Goal: Use online tool/utility

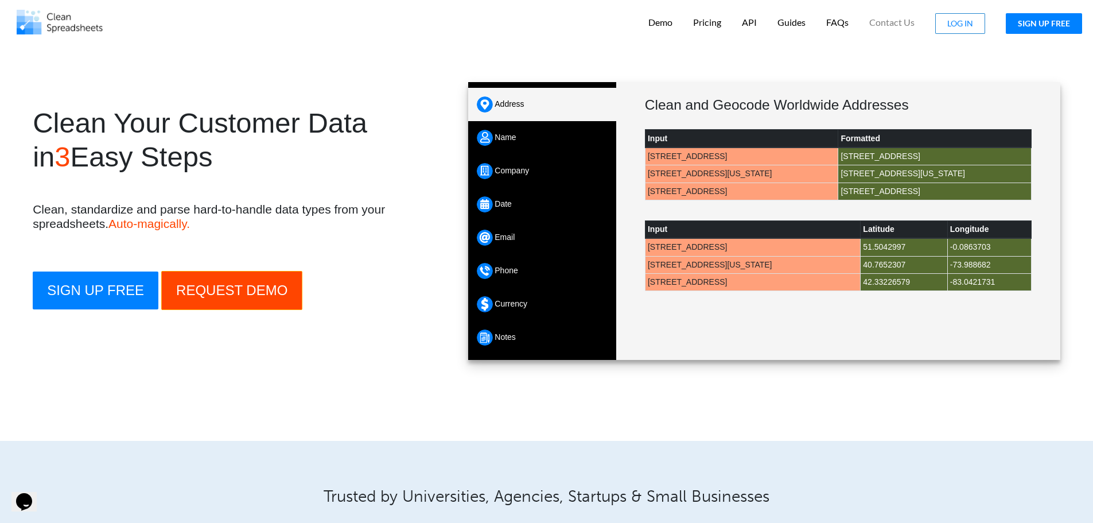
click at [547, 162] on div "Company" at bounding box center [542, 170] width 148 height 33
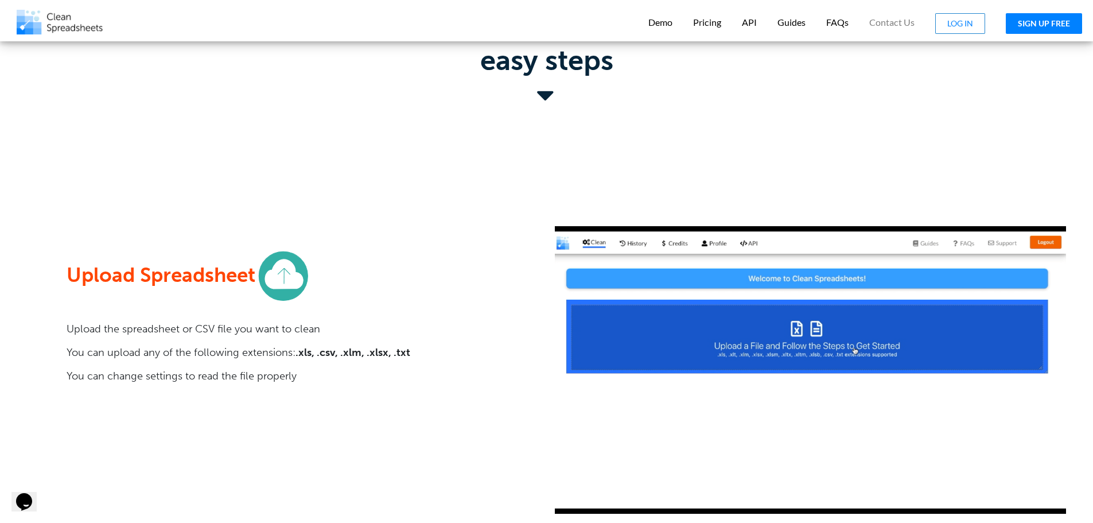
scroll to position [903, 0]
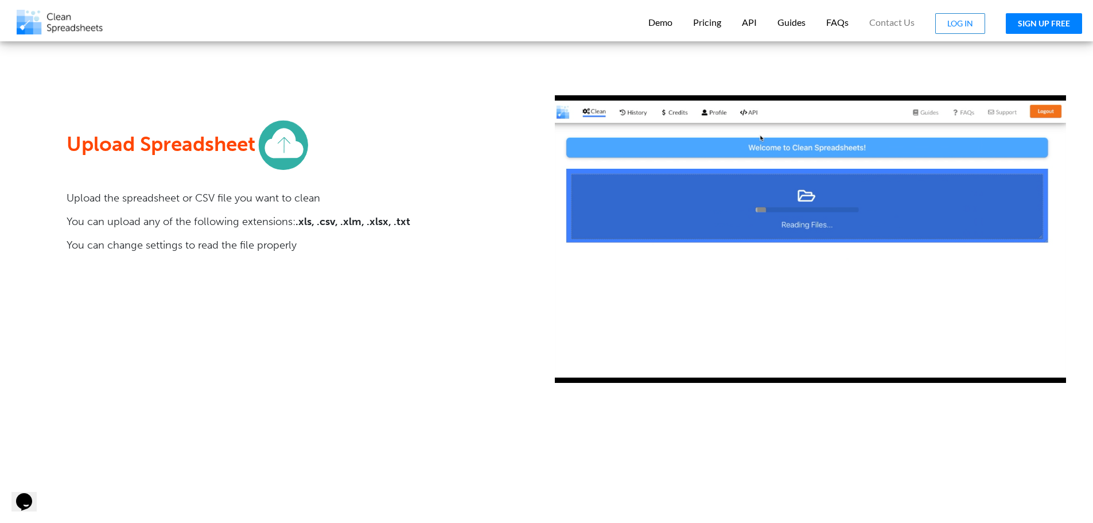
click at [1032, 32] on button "SIGN UP FREE" at bounding box center [1043, 23] width 76 height 21
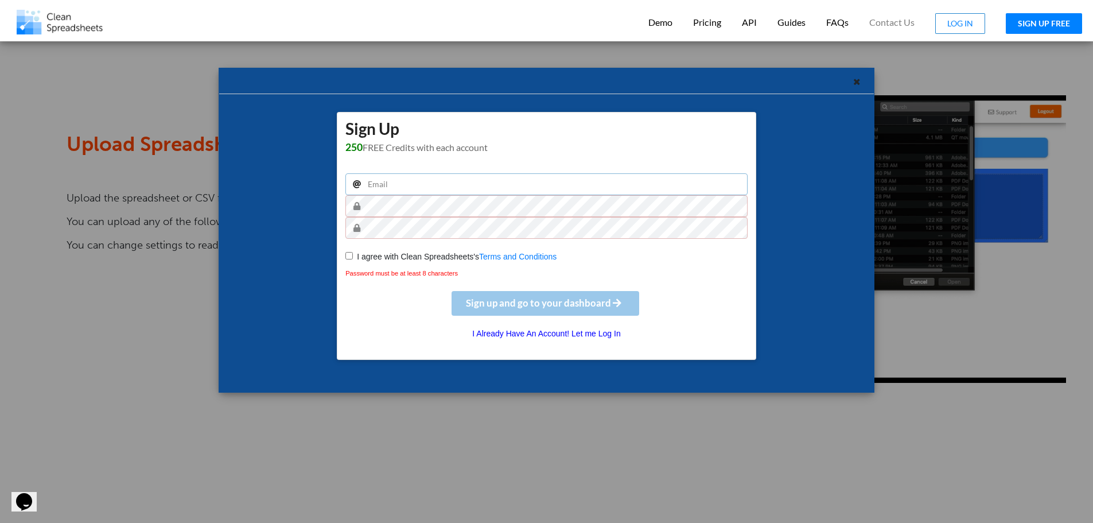
click at [431, 178] on input "email" at bounding box center [546, 184] width 402 height 22
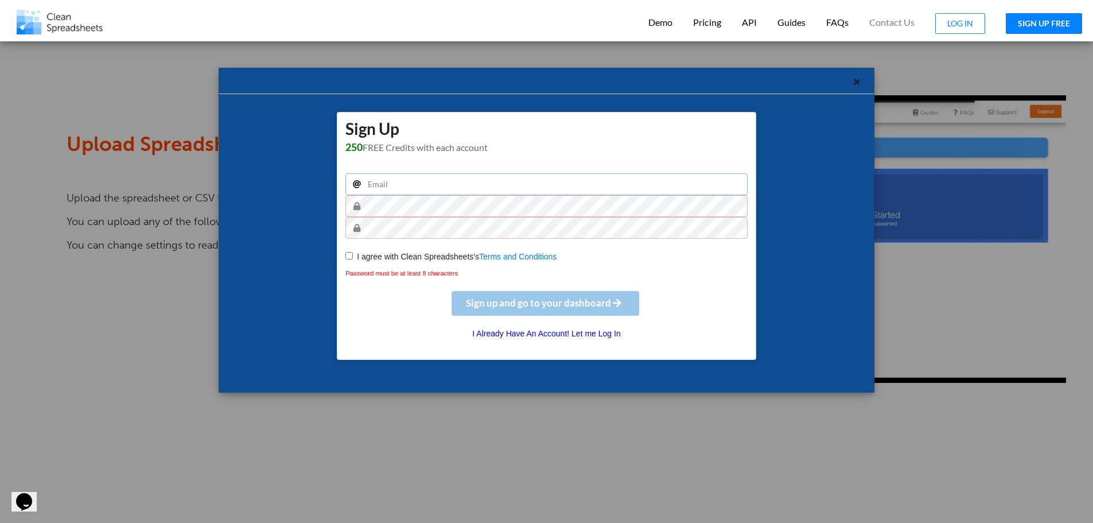
type input "[EMAIL_ADDRESS][DOMAIN_NAME]"
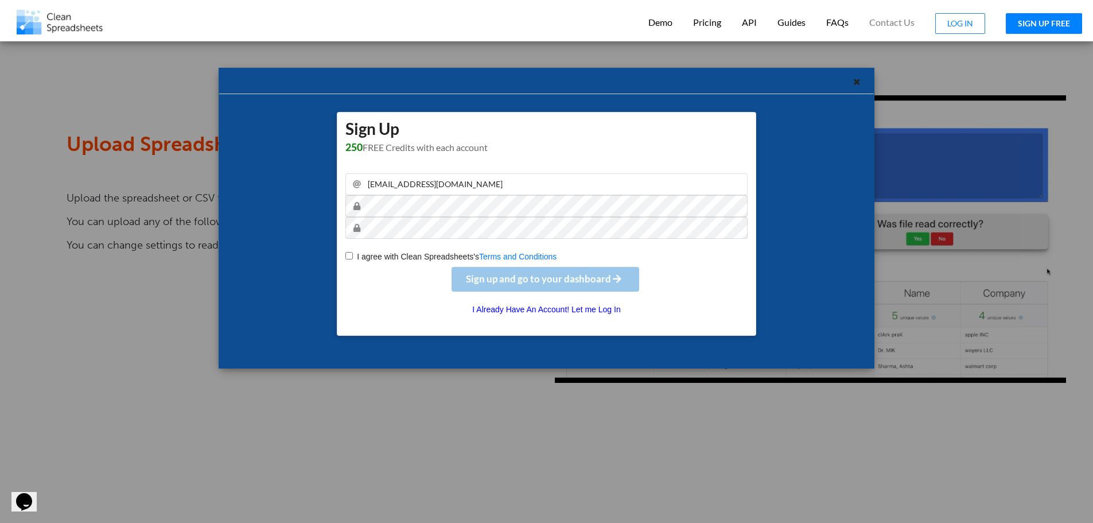
click at [352, 257] on input "I agree with Clean Spreadsheets's Terms and Conditions" at bounding box center [348, 255] width 7 height 7
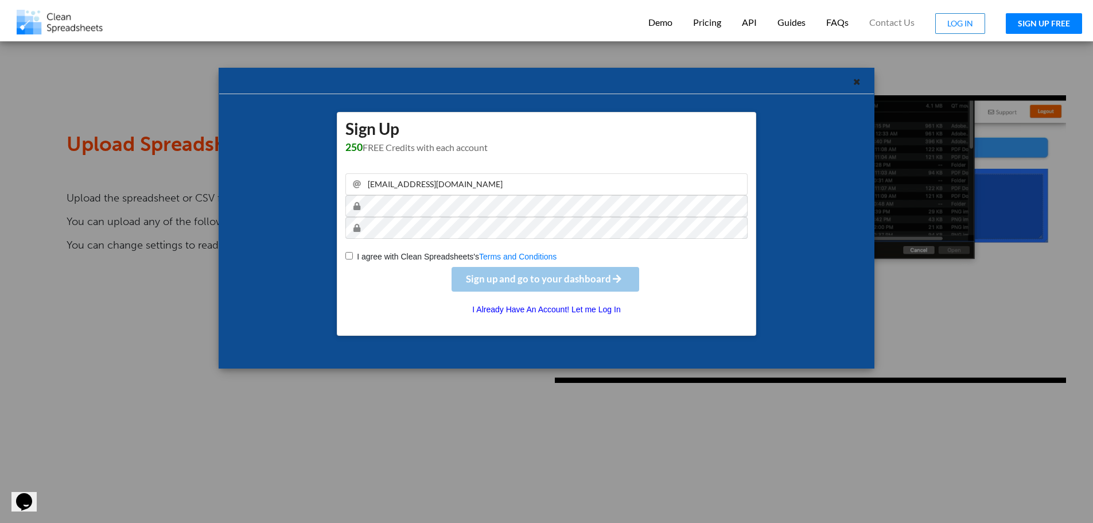
checkbox input "true"
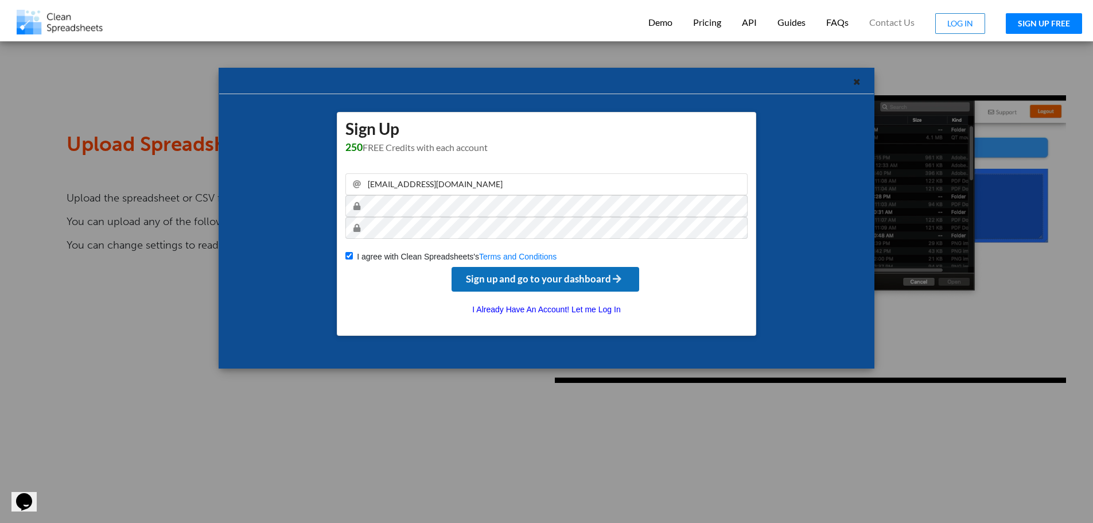
click at [507, 275] on span "Sign up and go to your dashboard" at bounding box center [545, 278] width 158 height 12
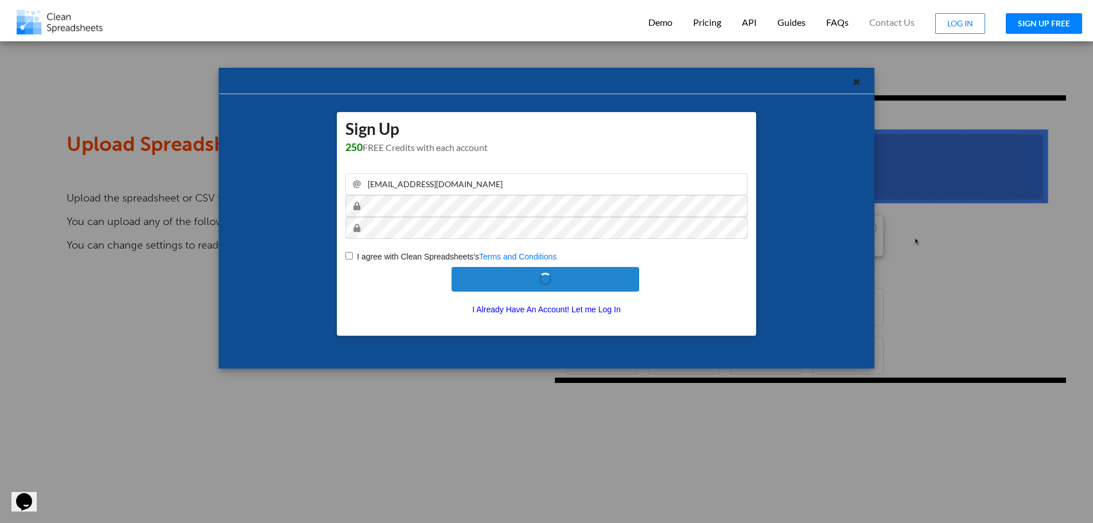
checkbox input "false"
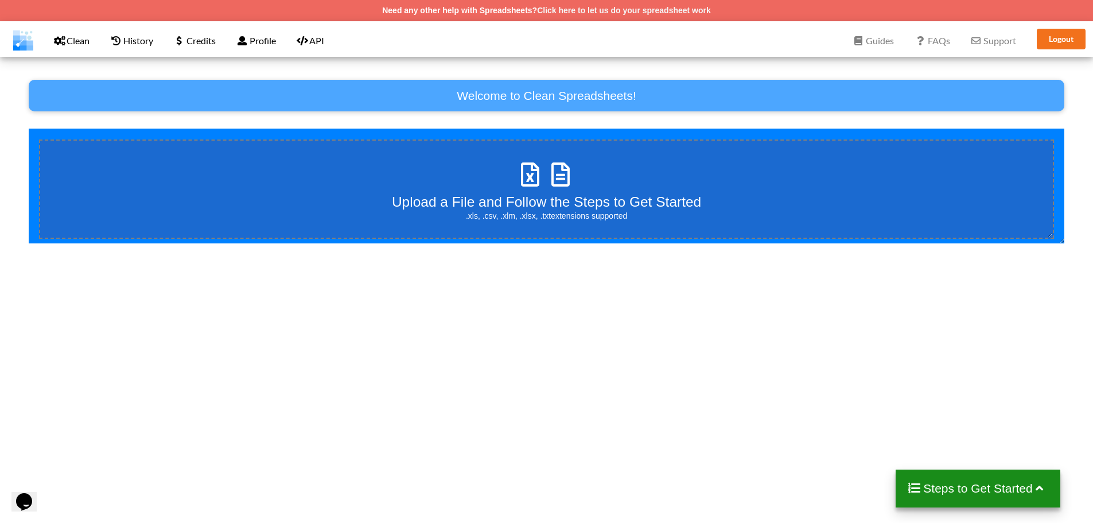
click at [523, 195] on h3 "Upload a File and Follow the Steps to Get Started" at bounding box center [546, 201] width 309 height 17
click at [29, 128] on input "Upload a File and Follow the Steps to Get Started .xls, .csv, .xlm, .xlsx, .txt…" at bounding box center [29, 128] width 0 height 0
click at [483, 165] on div "Upload a File and Follow the Steps to Get Started .xls, .csv, .xlm, .xlsx, .txt…" at bounding box center [546, 189] width 309 height 65
click at [29, 128] on input "Upload a File and Follow the Steps to Get Started .xls, .csv, .xlm, .xlsx, .txt…" at bounding box center [29, 128] width 0 height 0
type input "C:\fakepath\Example Broker Data.csv"
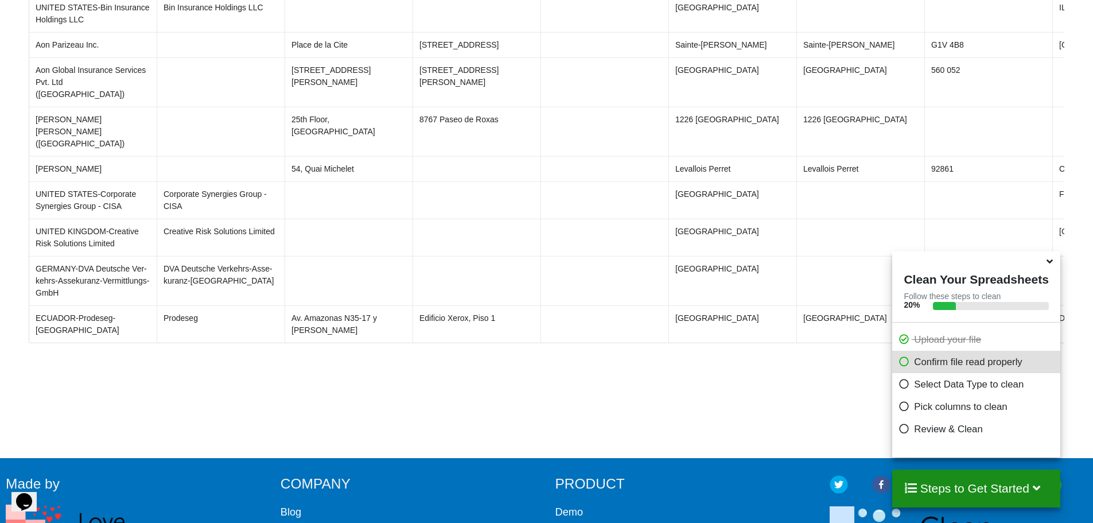
scroll to position [442, 0]
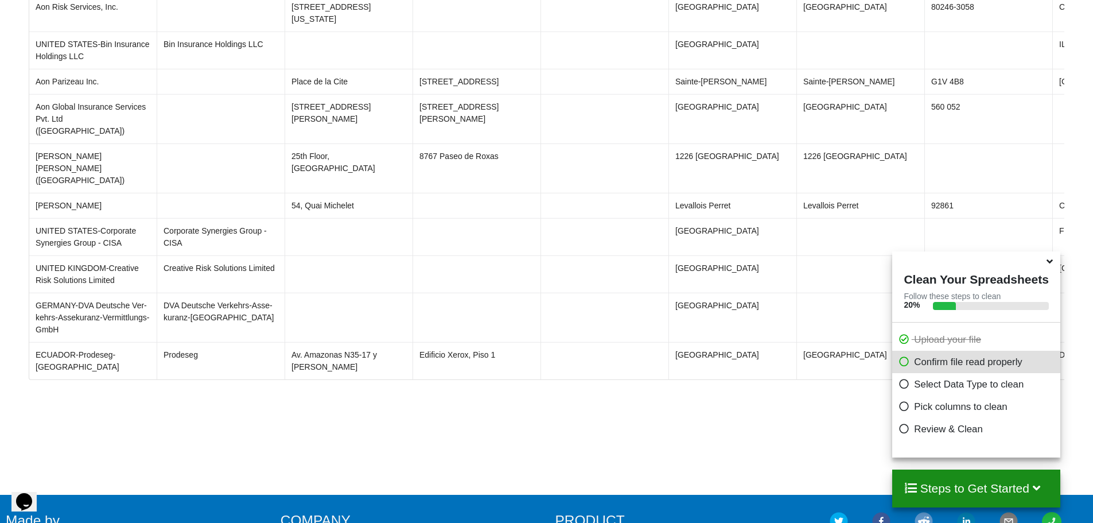
click at [1031, 485] on h4 "Steps to Get Started" at bounding box center [975, 488] width 145 height 14
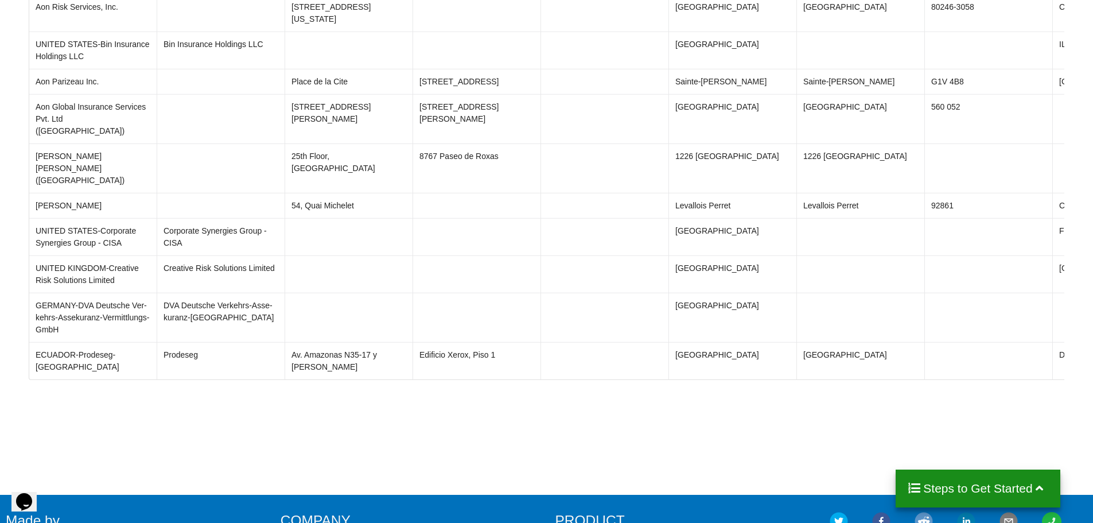
click at [1032, 485] on icon at bounding box center [1039, 487] width 14 height 12
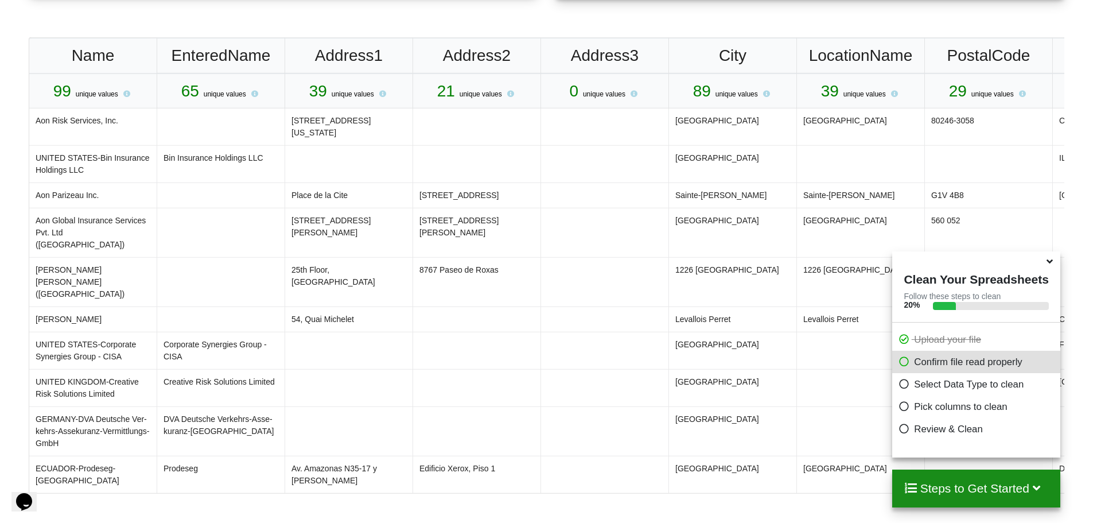
scroll to position [327, 0]
click at [974, 367] on p "Confirm file read properly" at bounding box center [977, 361] width 159 height 14
click at [900, 362] on icon at bounding box center [903, 359] width 11 height 10
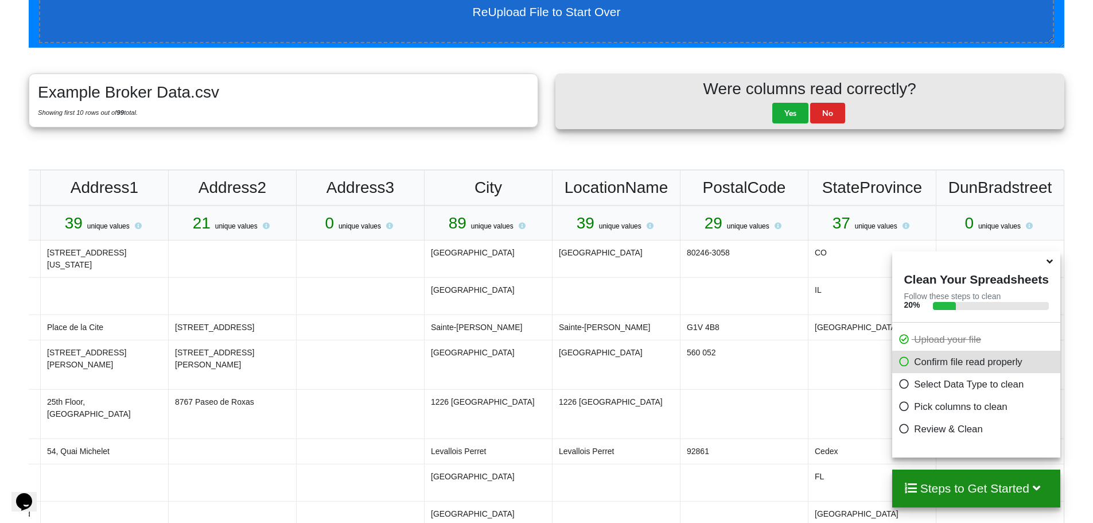
scroll to position [184, 0]
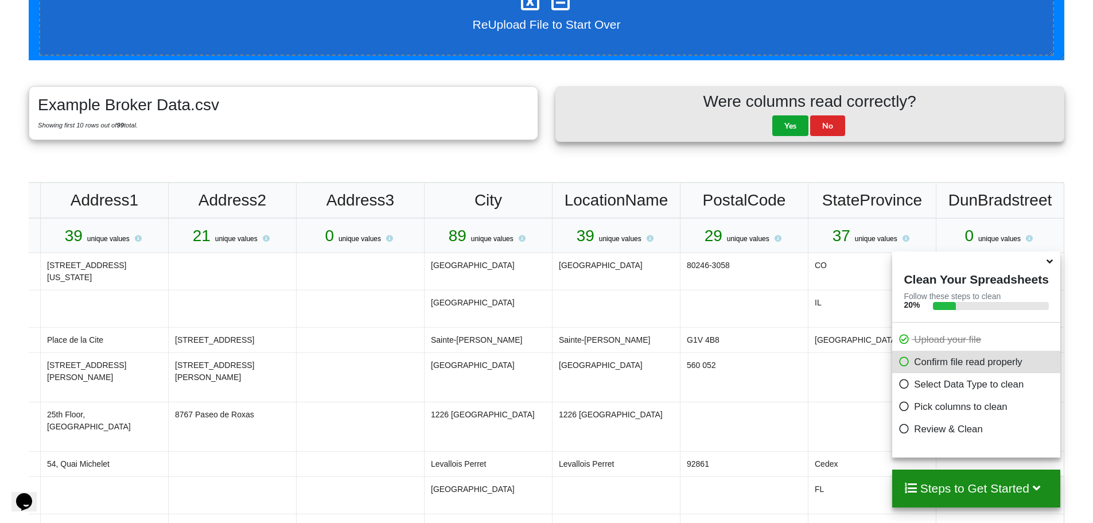
click at [790, 122] on button "Yes" at bounding box center [790, 125] width 36 height 21
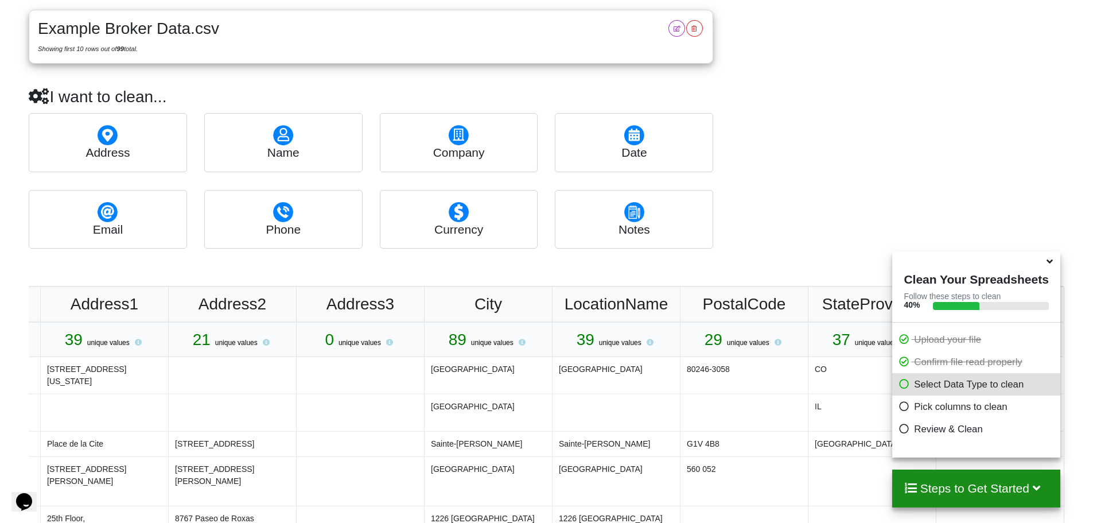
scroll to position [241, 0]
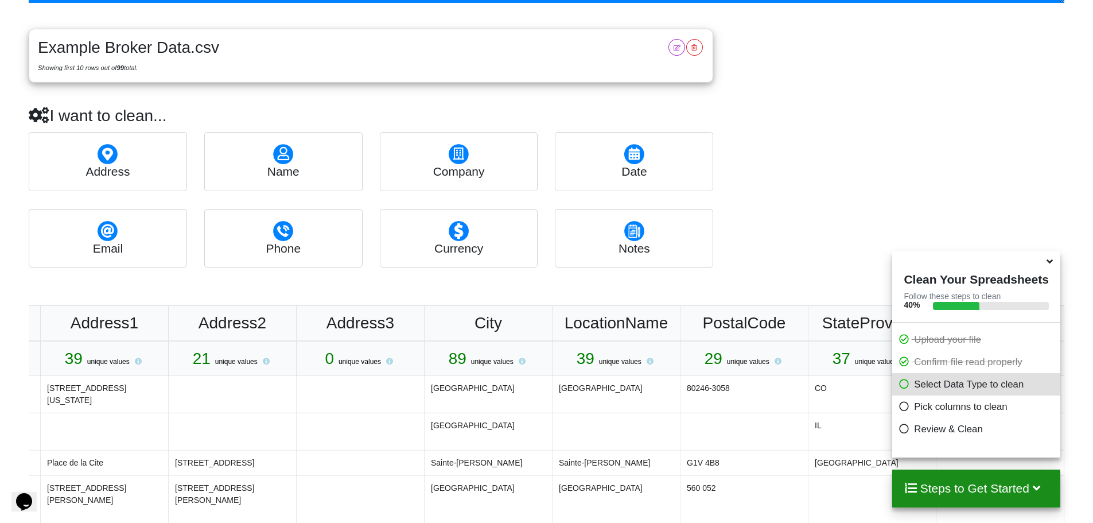
click at [462, 160] on img at bounding box center [459, 154] width 20 height 20
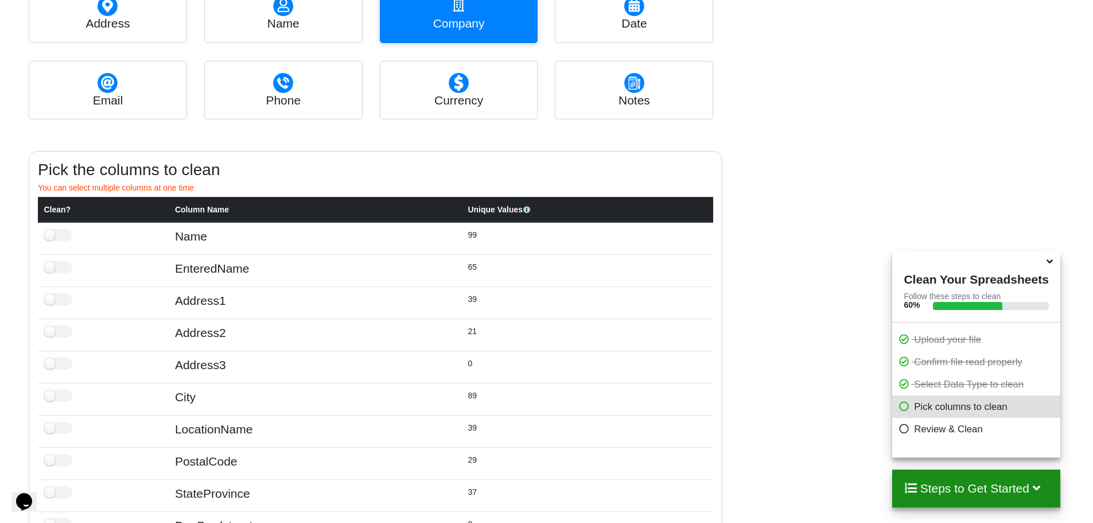
scroll to position [456, 0]
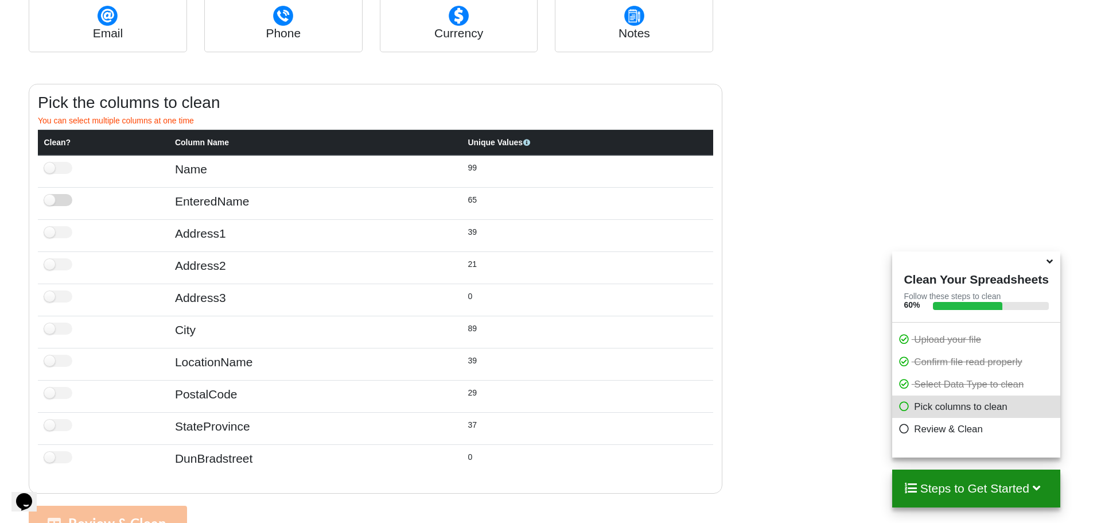
click at [50, 199] on label at bounding box center [58, 200] width 28 height 12
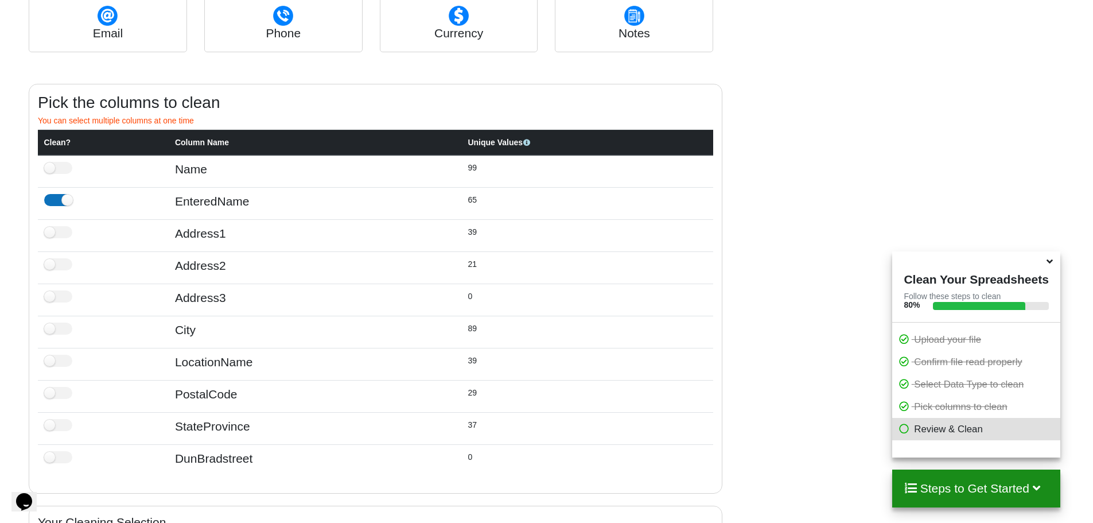
checkbox input "true"
click at [49, 170] on label at bounding box center [58, 168] width 28 height 12
checkbox input "true"
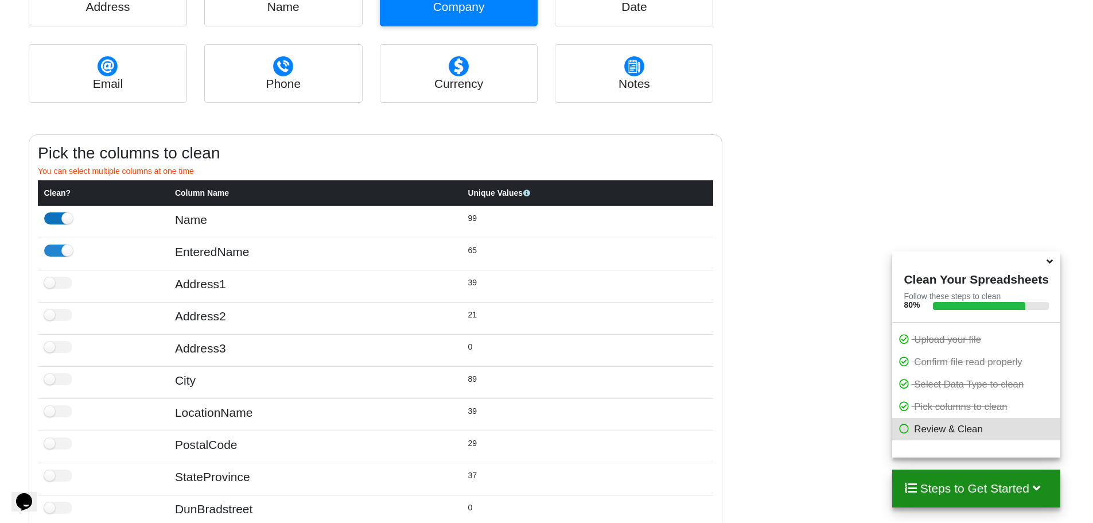
scroll to position [556, 0]
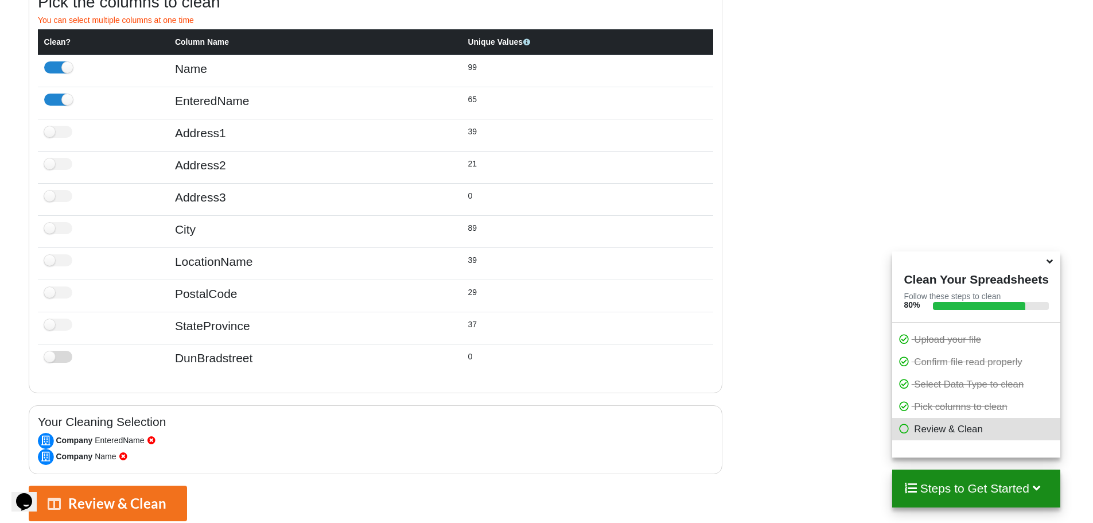
click at [50, 350] on label at bounding box center [58, 356] width 28 height 12
checkbox input "true"
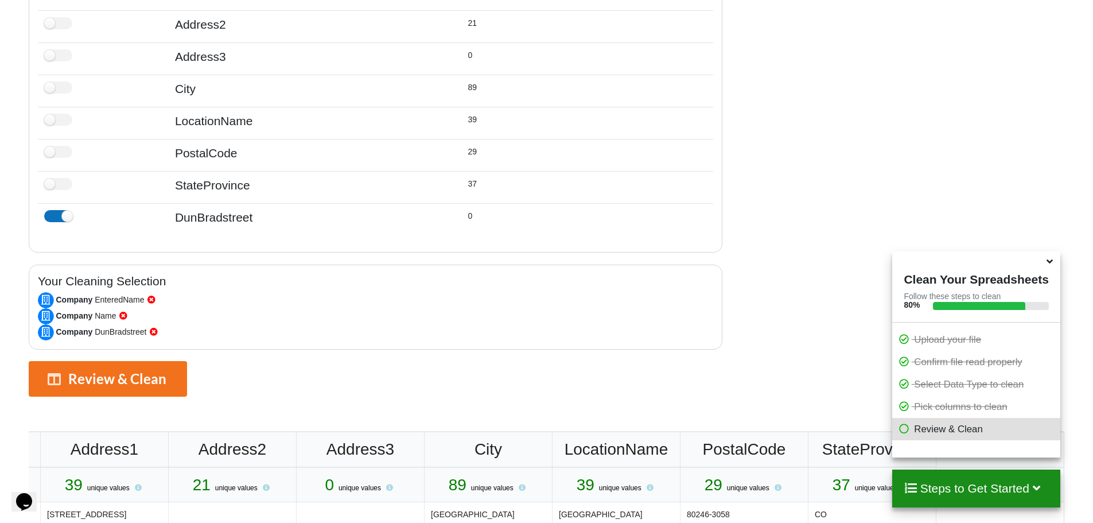
scroll to position [714, 0]
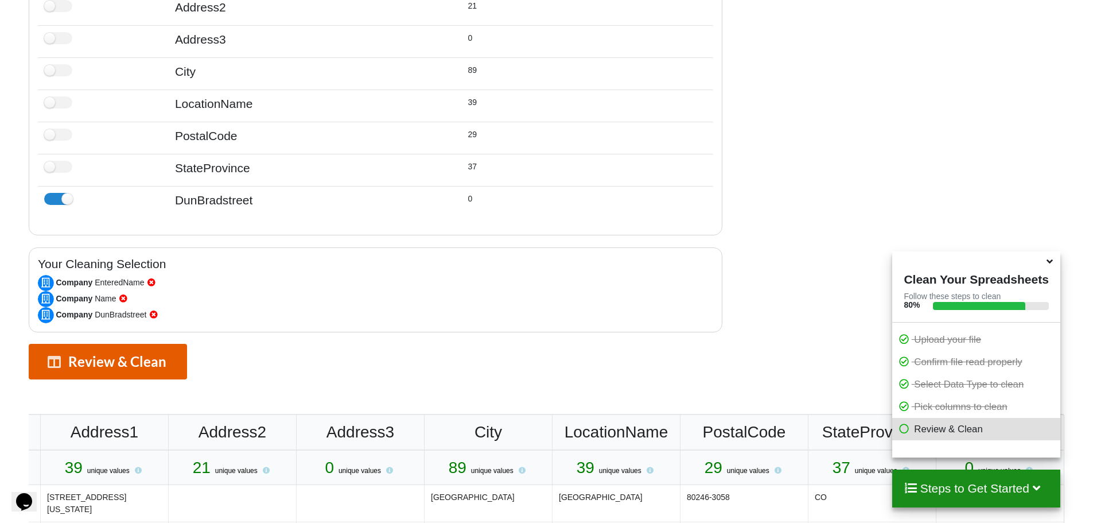
click at [108, 354] on button "Review & Clean" at bounding box center [108, 362] width 158 height 36
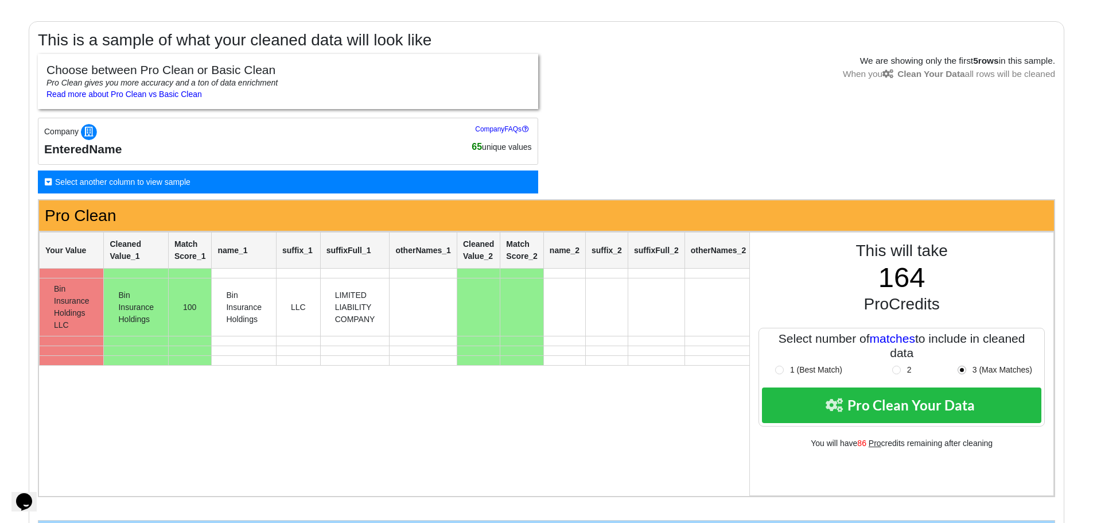
scroll to position [215, 0]
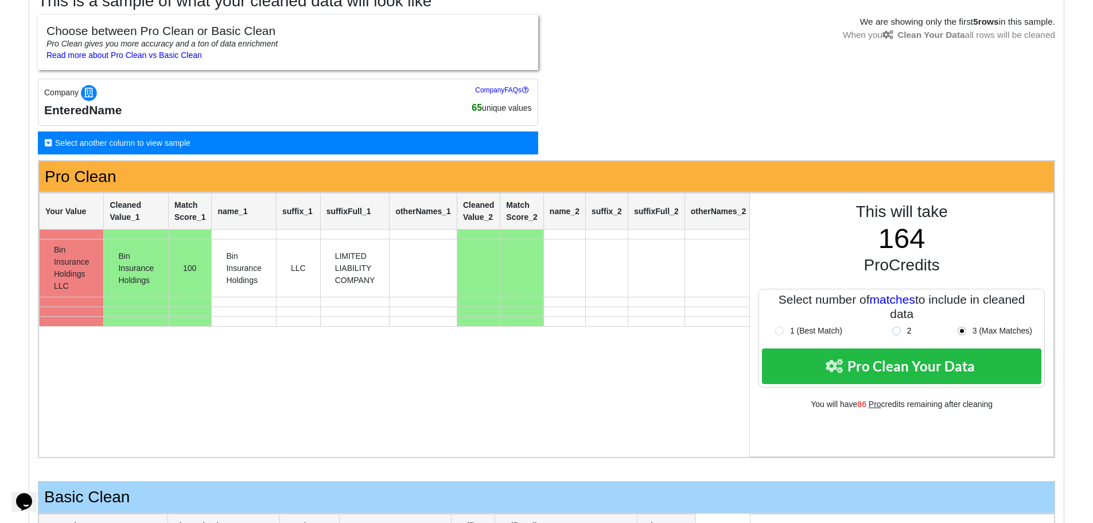
click at [894, 334] on label "2" at bounding box center [902, 331] width 20 height 10
radio input "true"
click at [785, 333] on label "1 (Best Match)" at bounding box center [808, 331] width 67 height 10
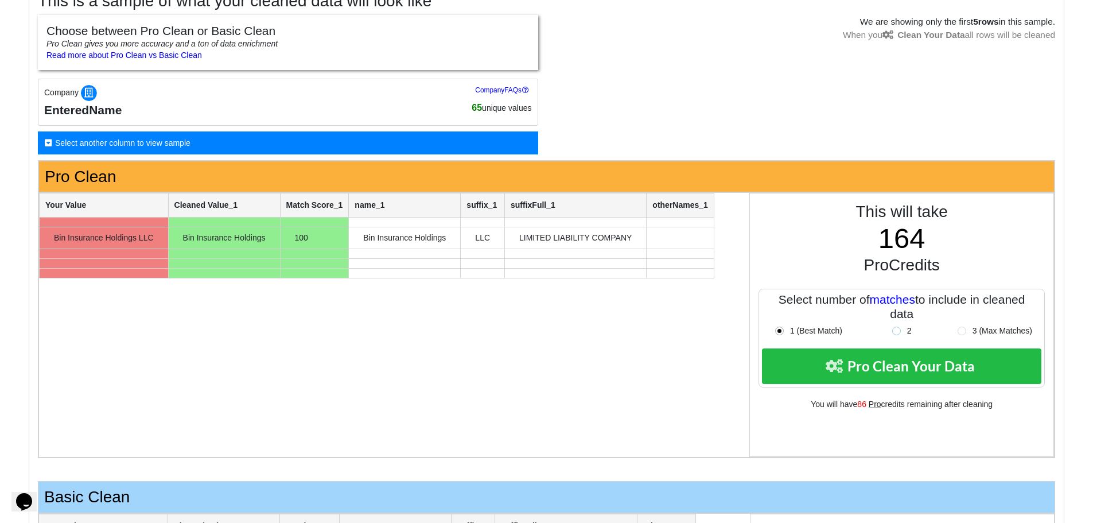
click at [898, 328] on label "2" at bounding box center [902, 331] width 20 height 10
radio input "false"
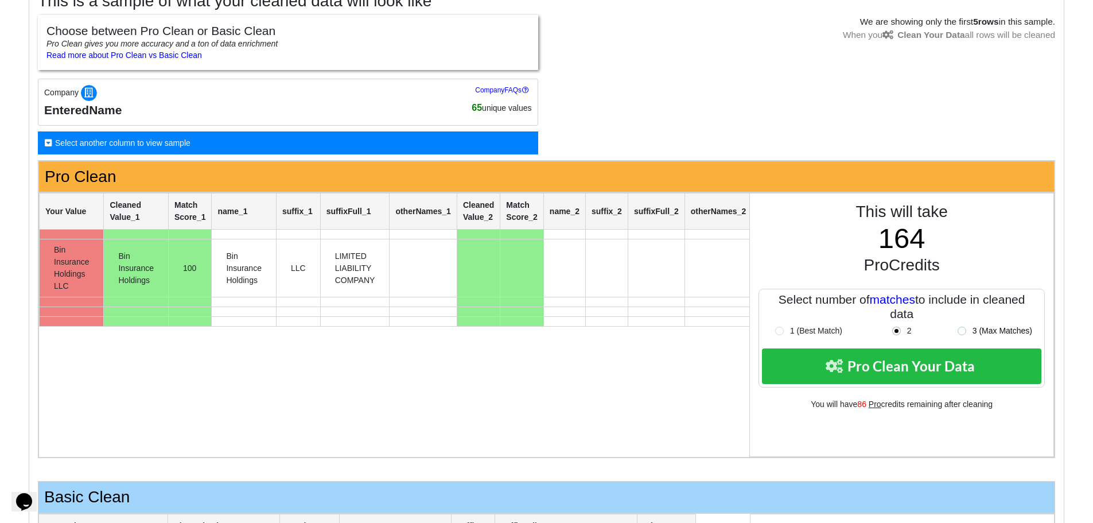
click at [961, 330] on label "3 (Max Matches)" at bounding box center [994, 331] width 75 height 10
radio input "false"
radio input "true"
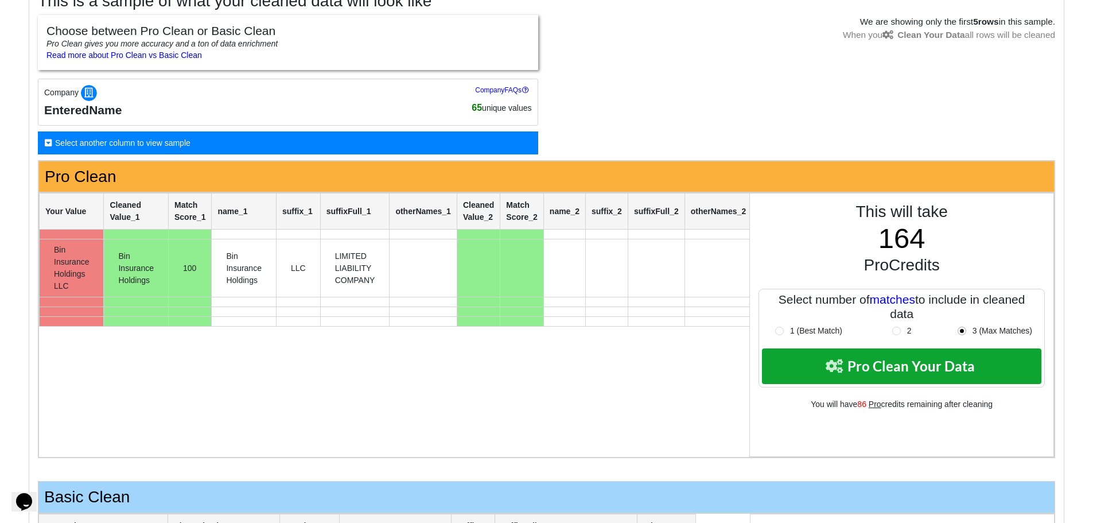
click at [884, 358] on button "Pro Clean Your Data" at bounding box center [901, 366] width 279 height 36
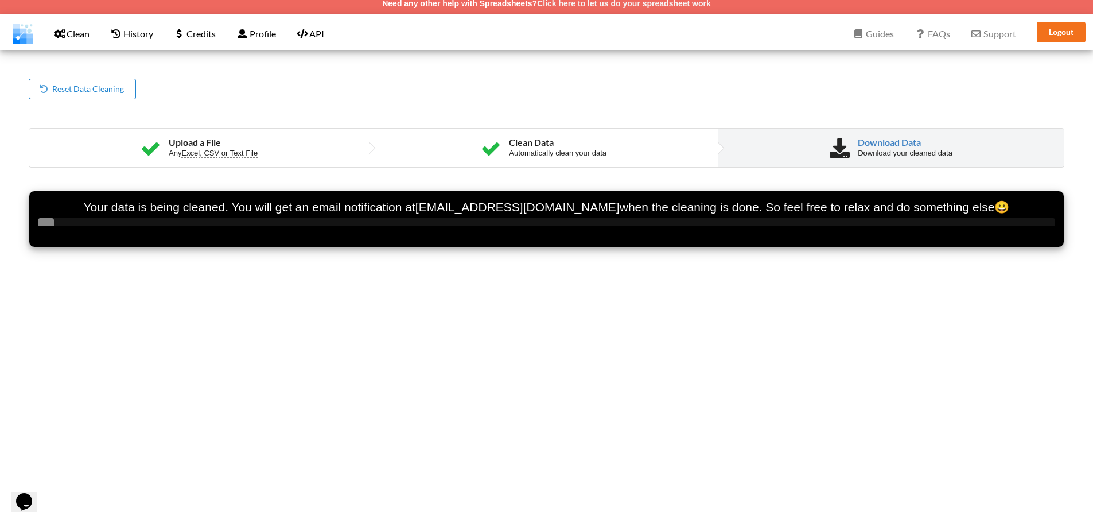
scroll to position [0, 0]
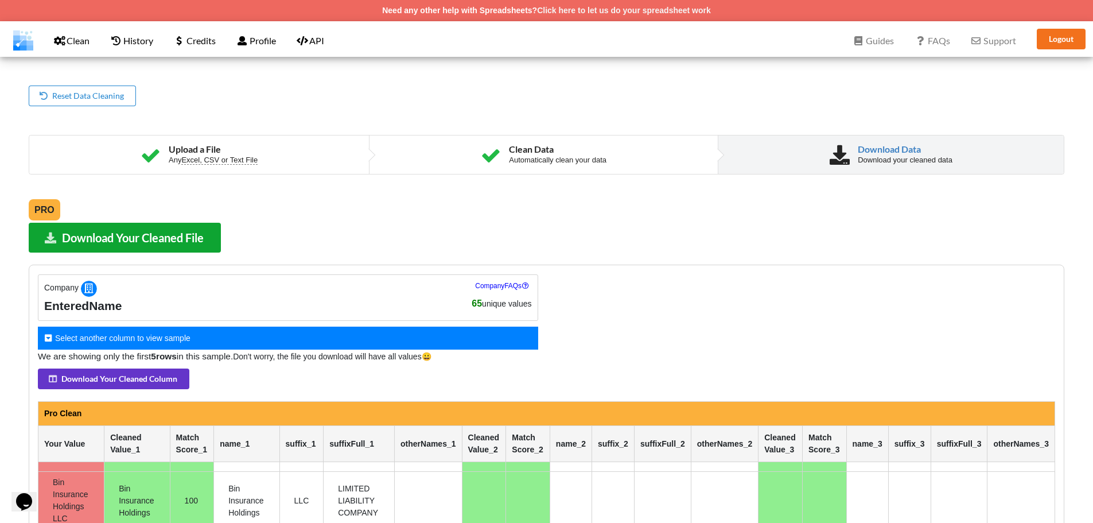
click at [114, 236] on button "Download Your Cleaned File" at bounding box center [125, 237] width 192 height 29
click at [618, 237] on div "Download hidden Pro Download Your Cleaned File Company Company FAQs EnteredName…" at bounding box center [546, 385] width 1035 height 365
click at [193, 45] on p "Credits" at bounding box center [195, 40] width 42 height 15
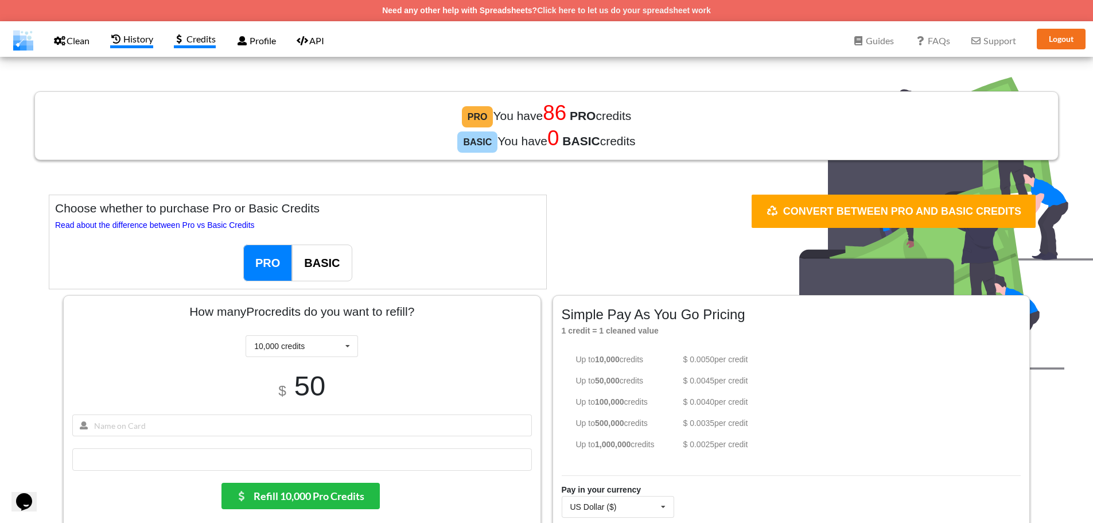
click at [124, 43] on p "History" at bounding box center [131, 40] width 42 height 15
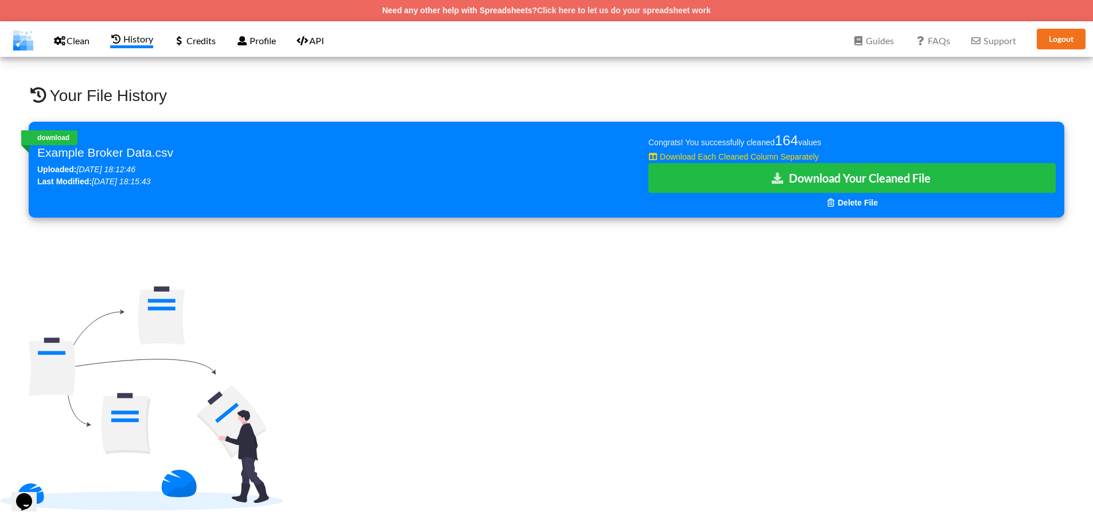
click at [844, 204] on span "Delete File" at bounding box center [852, 202] width 52 height 9
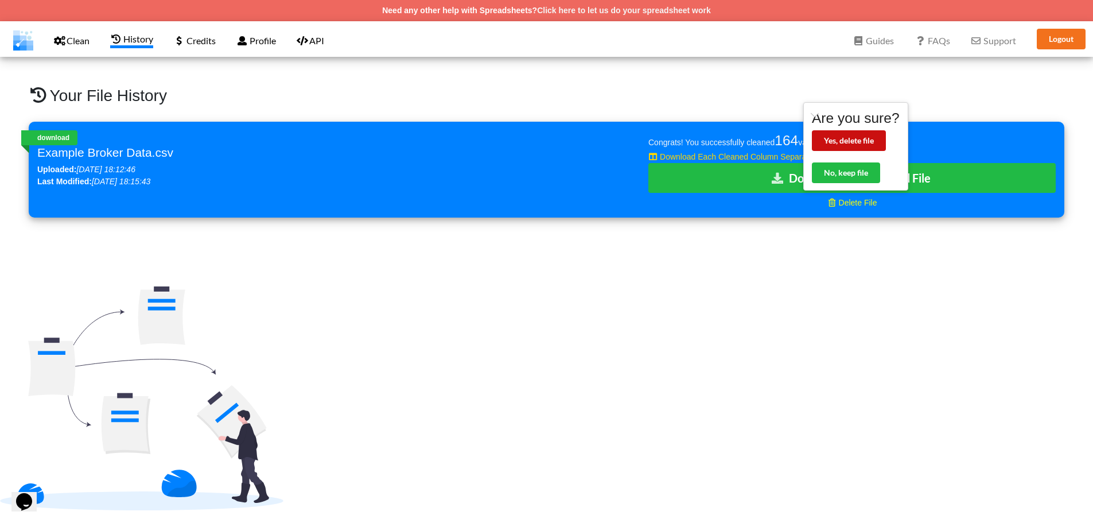
click at [855, 139] on button "Yes, delete file" at bounding box center [849, 140] width 74 height 21
